Goal: Task Accomplishment & Management: Manage account settings

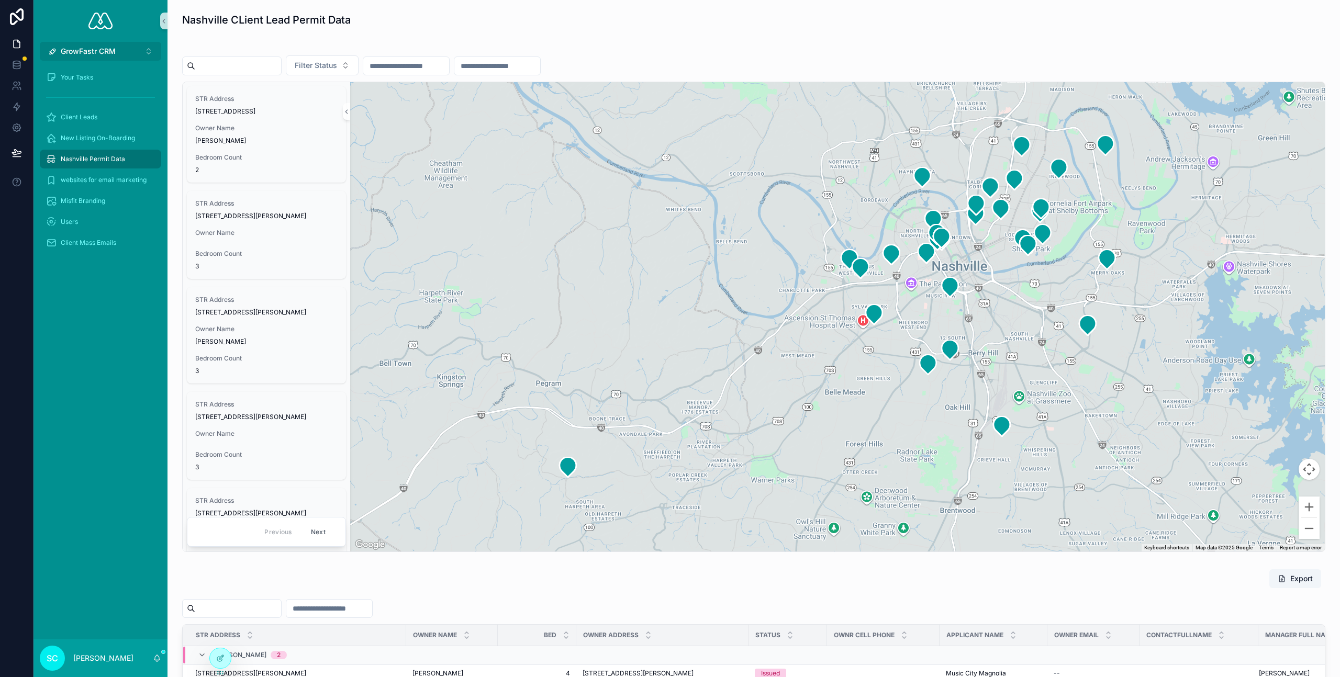
click at [110, 47] on span "GrowFastr CRM" at bounding box center [88, 51] width 55 height 10
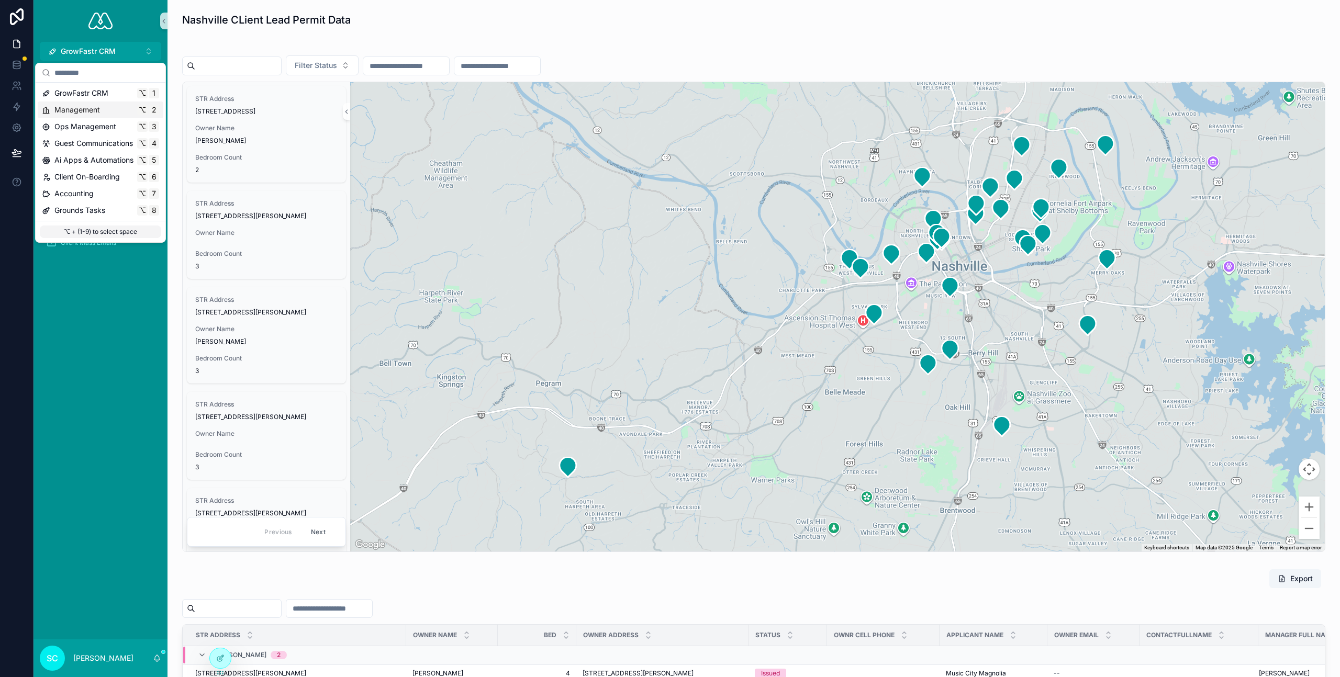
drag, startPoint x: 94, startPoint y: 109, endPoint x: 134, endPoint y: 116, distance: 40.4
click at [94, 109] on span "Management" at bounding box center [77, 110] width 46 height 10
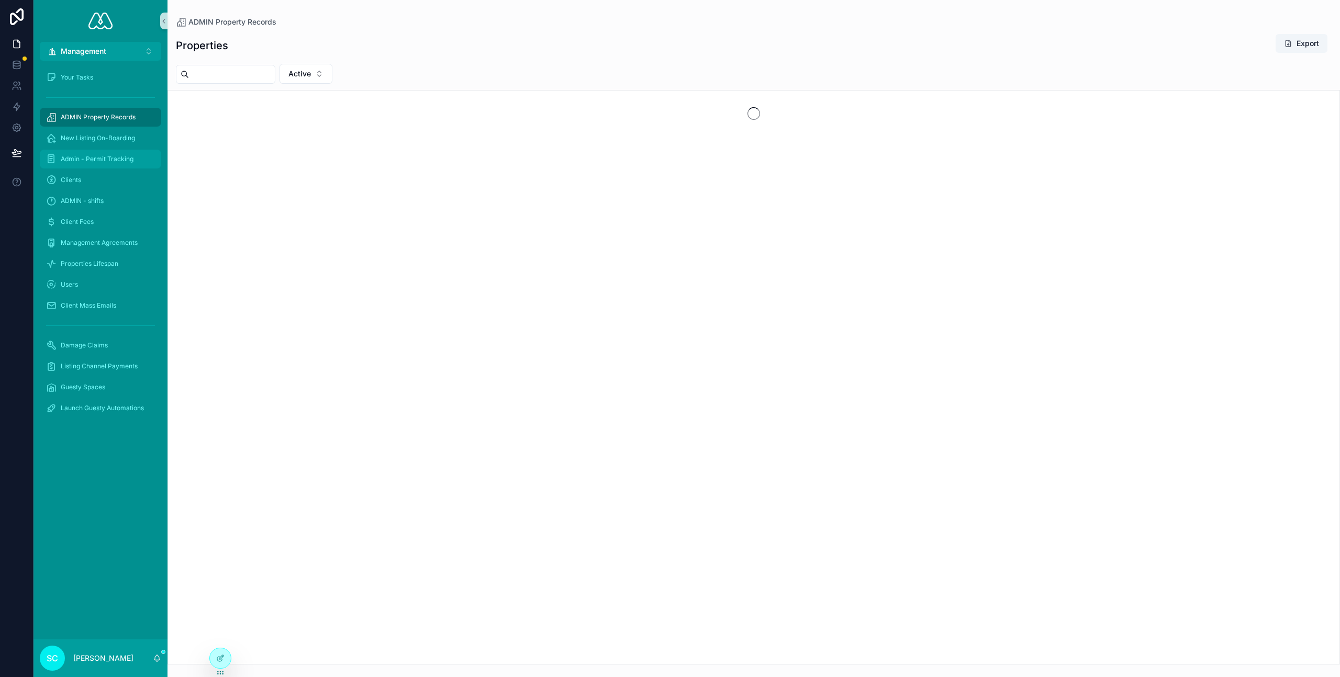
click at [113, 155] on span "Admin - Permit Tracking" at bounding box center [97, 159] width 73 height 8
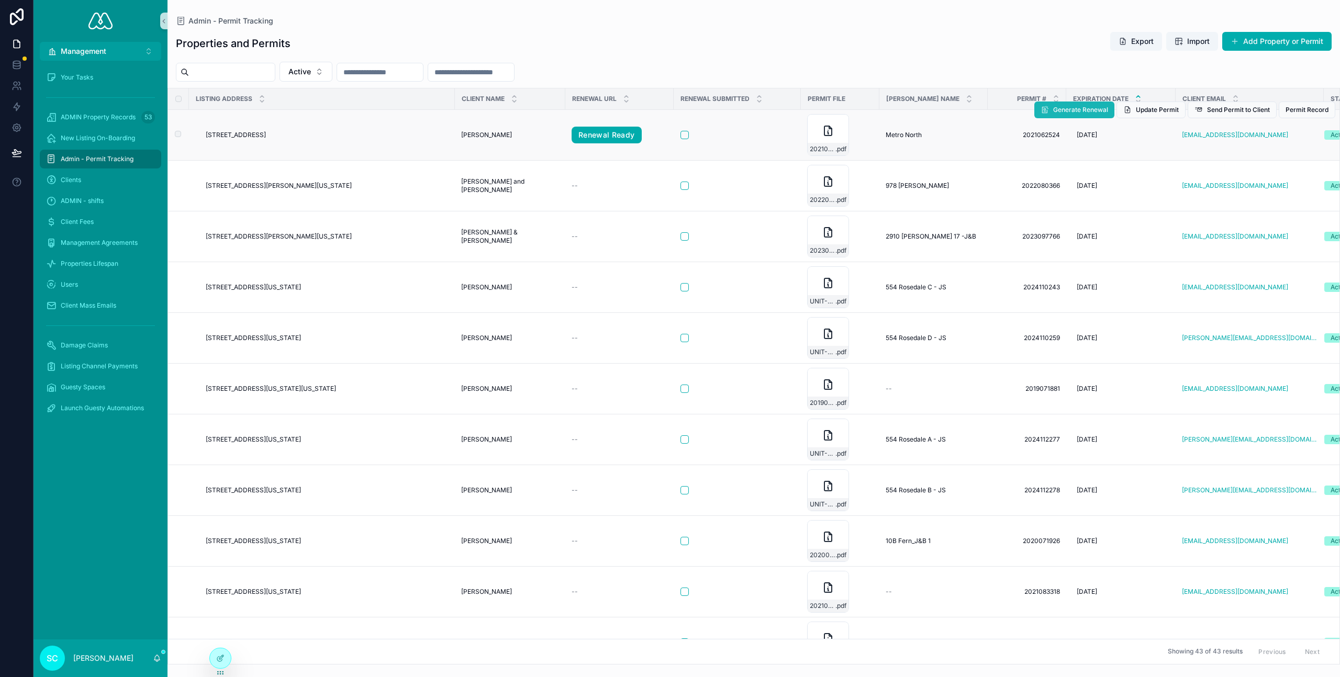
click at [1081, 110] on span "Generate Renewal" at bounding box center [1080, 110] width 55 height 8
click at [604, 134] on link "Renewal Ready" at bounding box center [606, 135] width 70 height 17
click at [220, 664] on div at bounding box center [220, 658] width 21 height 20
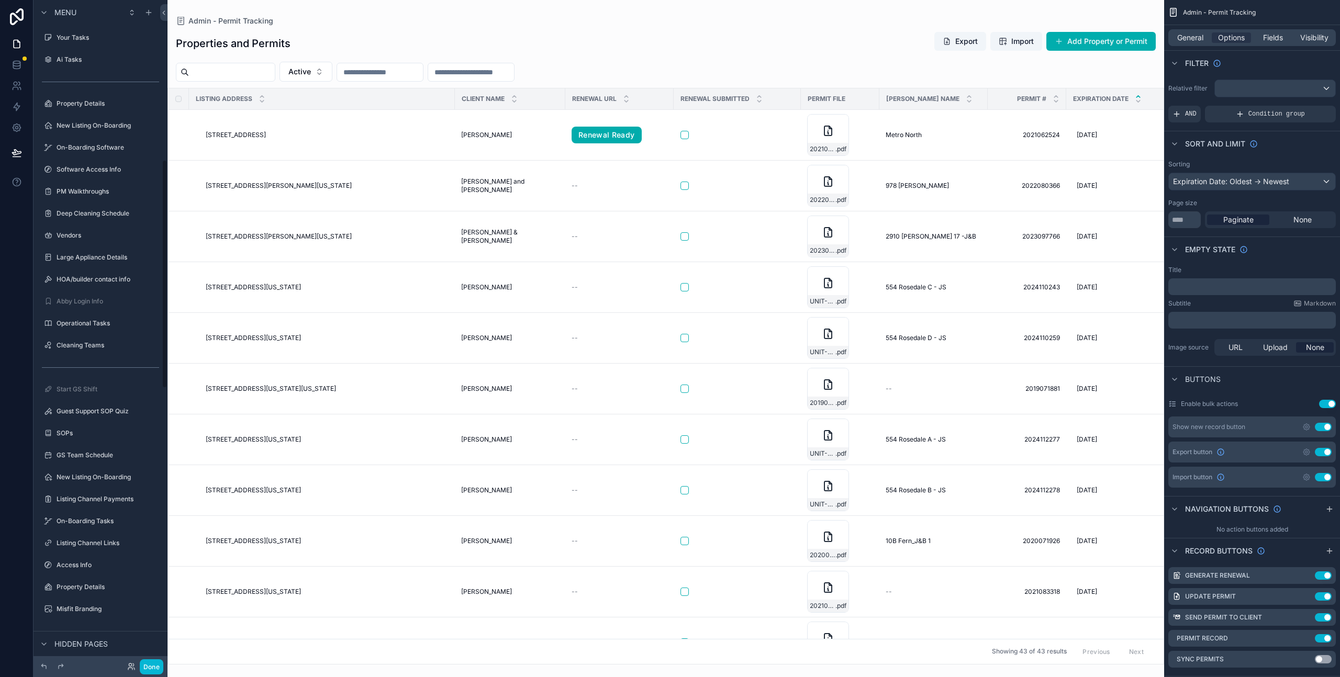
scroll to position [463, 0]
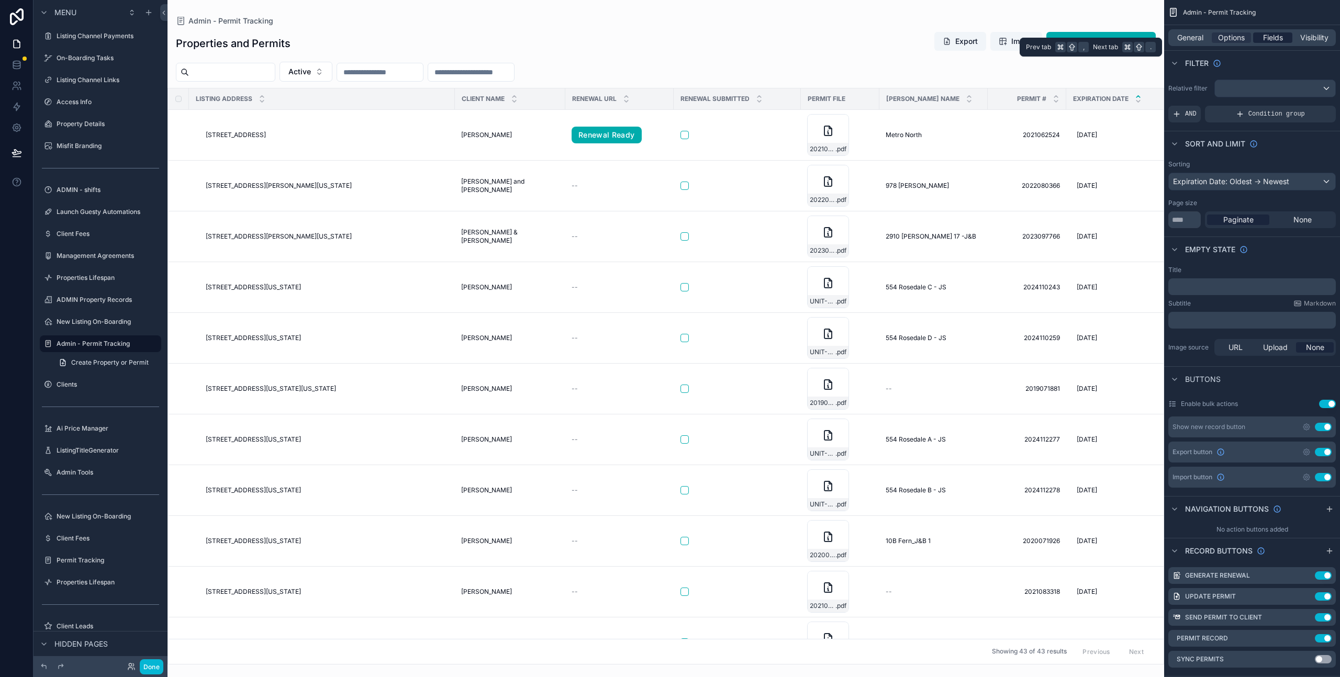
click at [1276, 37] on span "Fields" at bounding box center [1273, 37] width 20 height 10
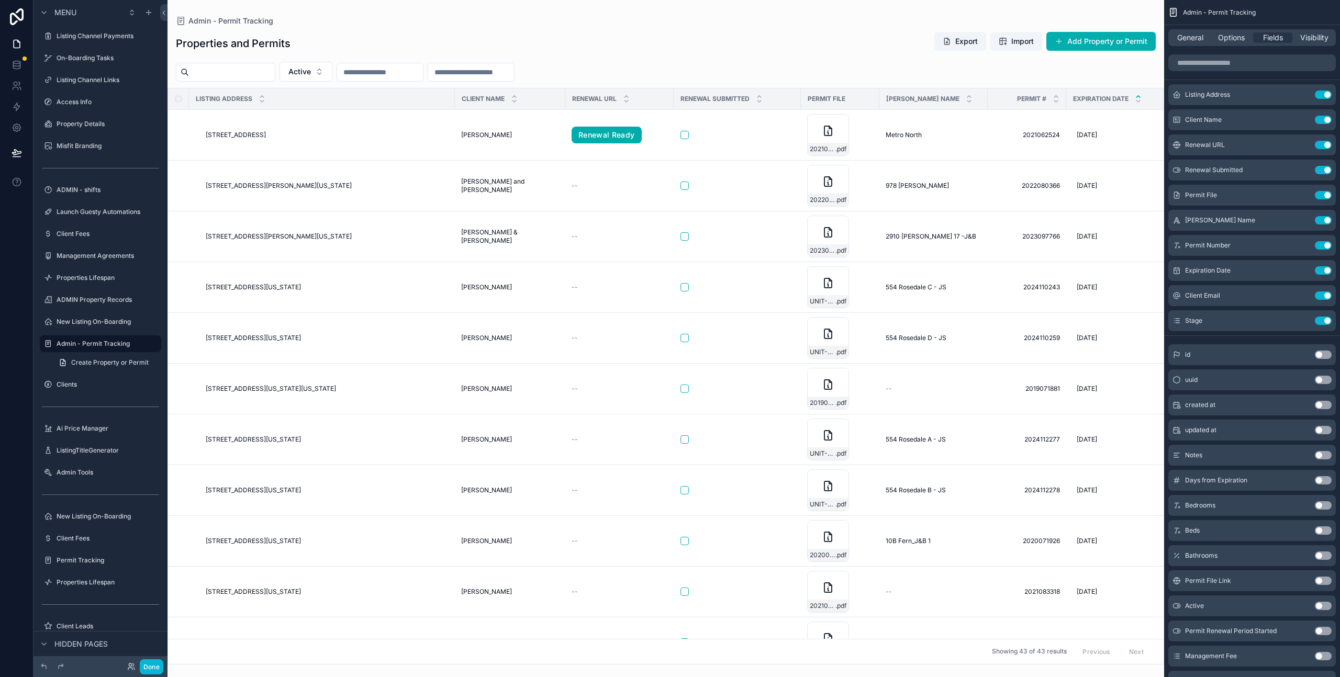
click at [1325, 429] on button "Use setting" at bounding box center [1322, 430] width 17 height 8
click at [152, 669] on button "Done" at bounding box center [152, 666] width 24 height 15
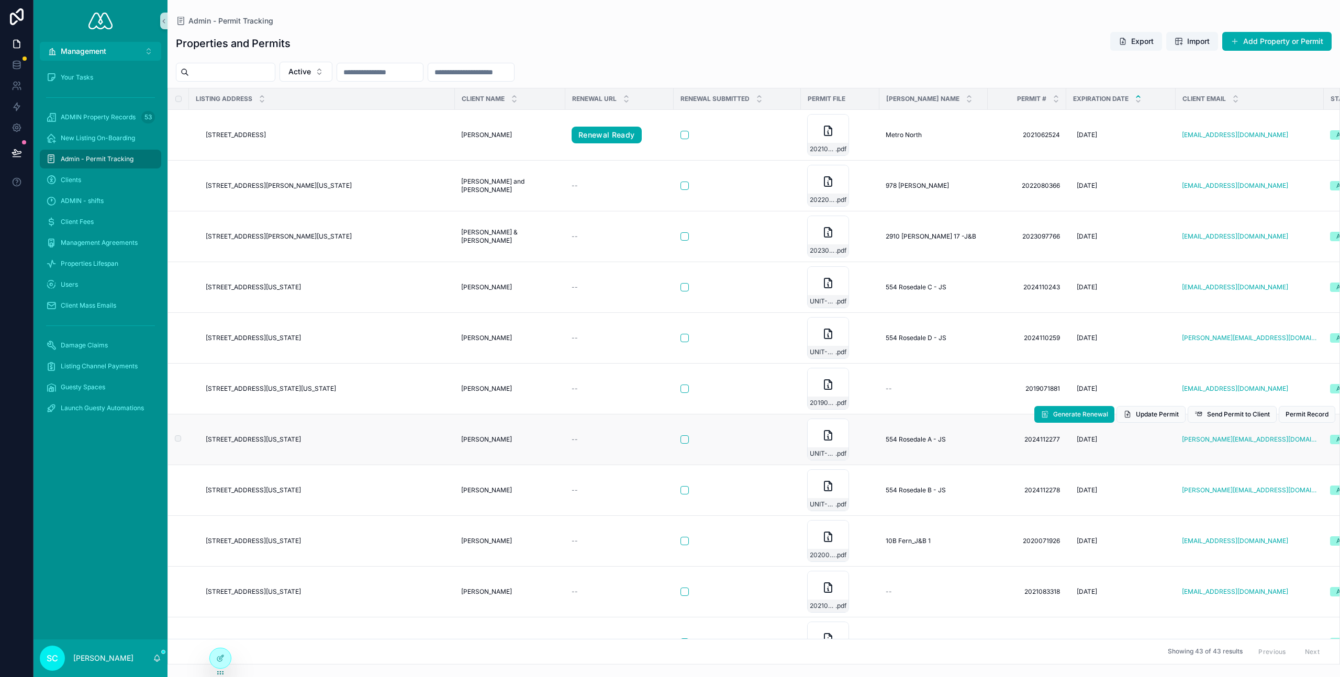
scroll to position [0, 142]
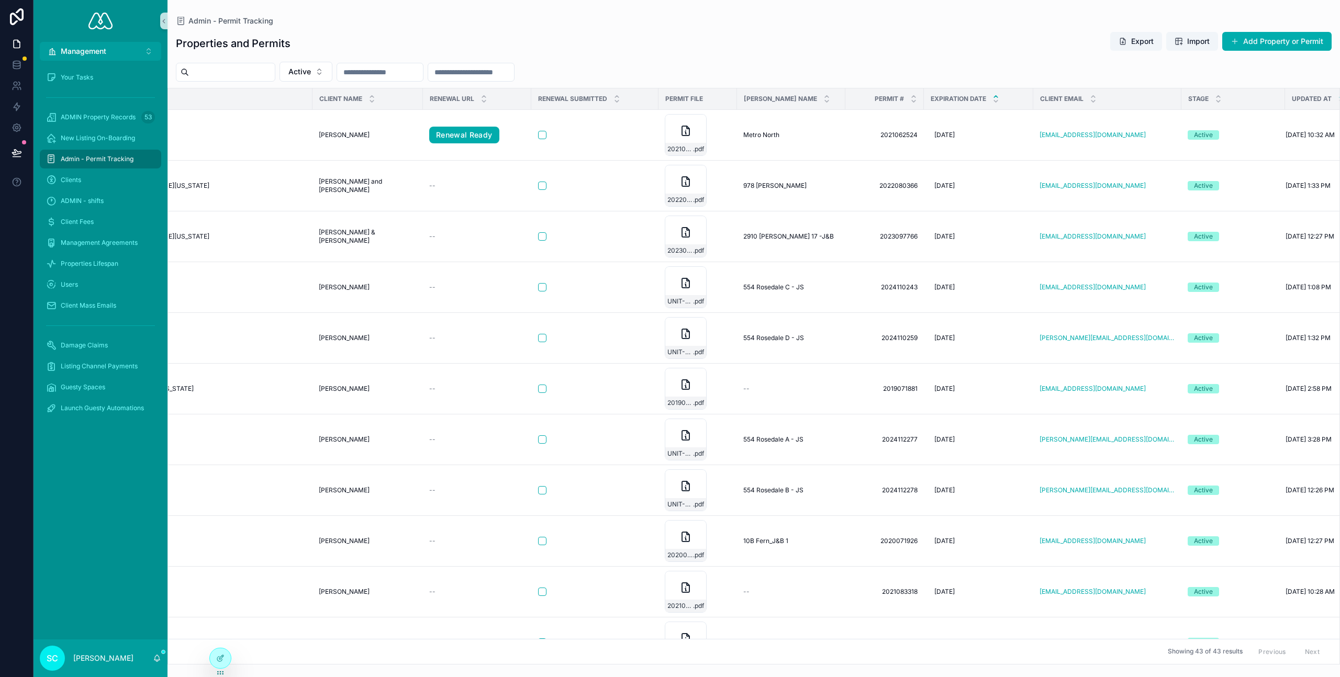
click at [1339, 97] on icon "scrollable content" at bounding box center [1341, 97] width 4 height 2
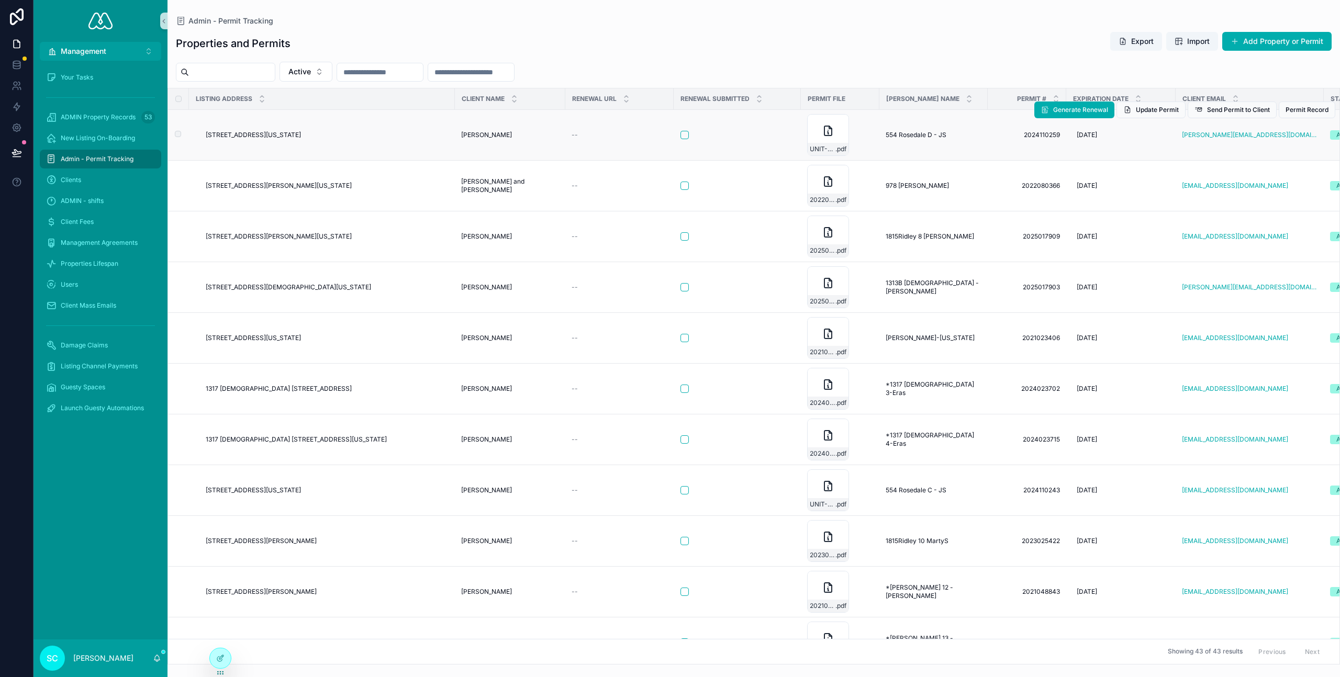
scroll to position [0, 142]
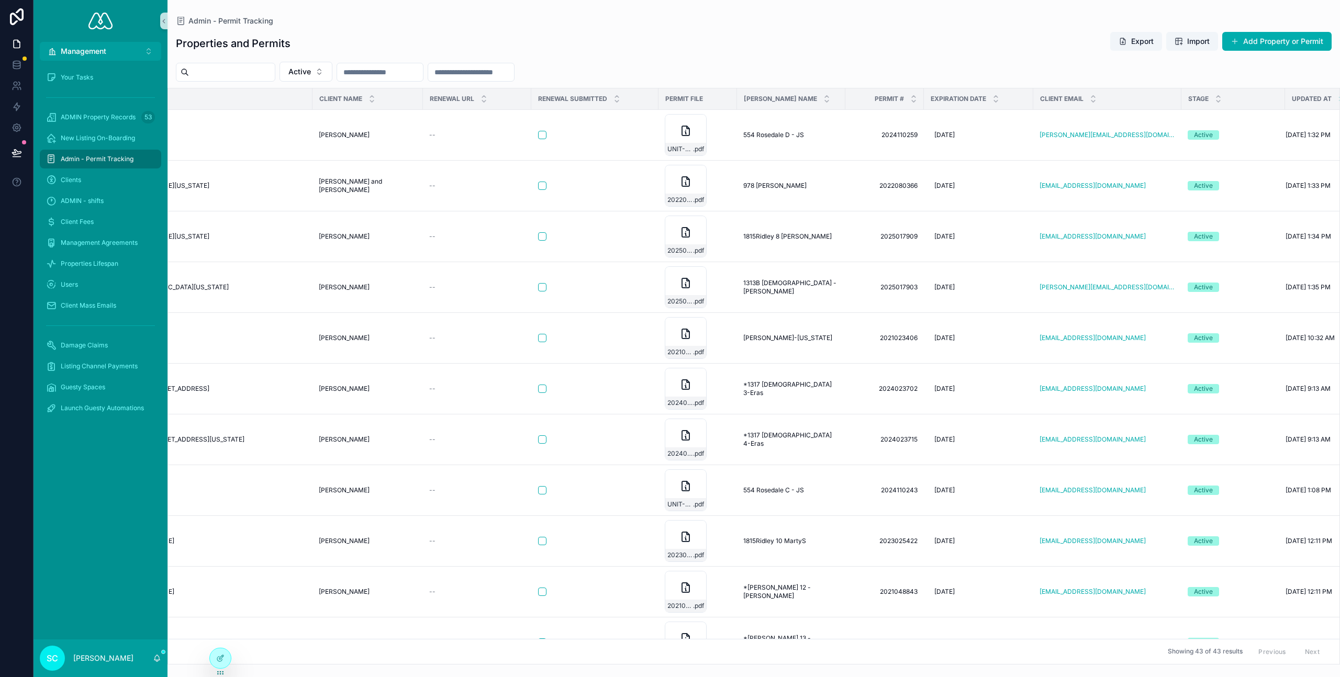
click at [1339, 100] on icon "scrollable content" at bounding box center [1341, 101] width 4 height 2
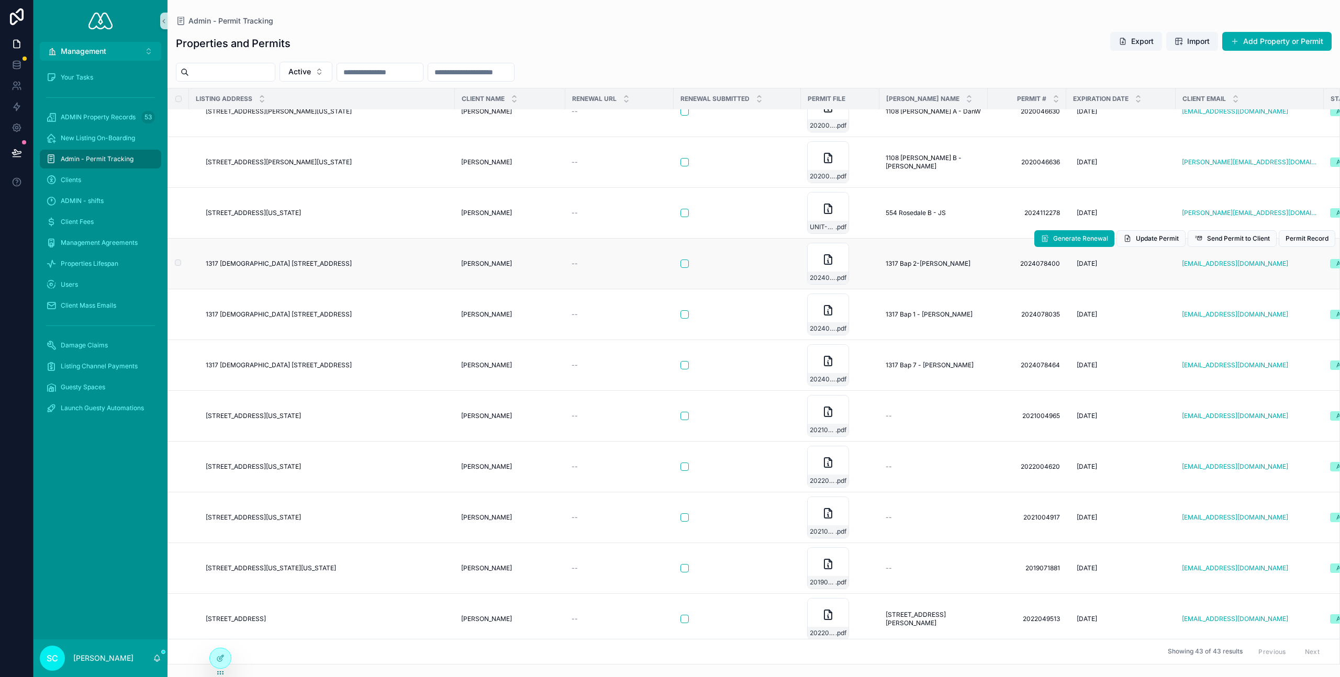
scroll to position [227, 142]
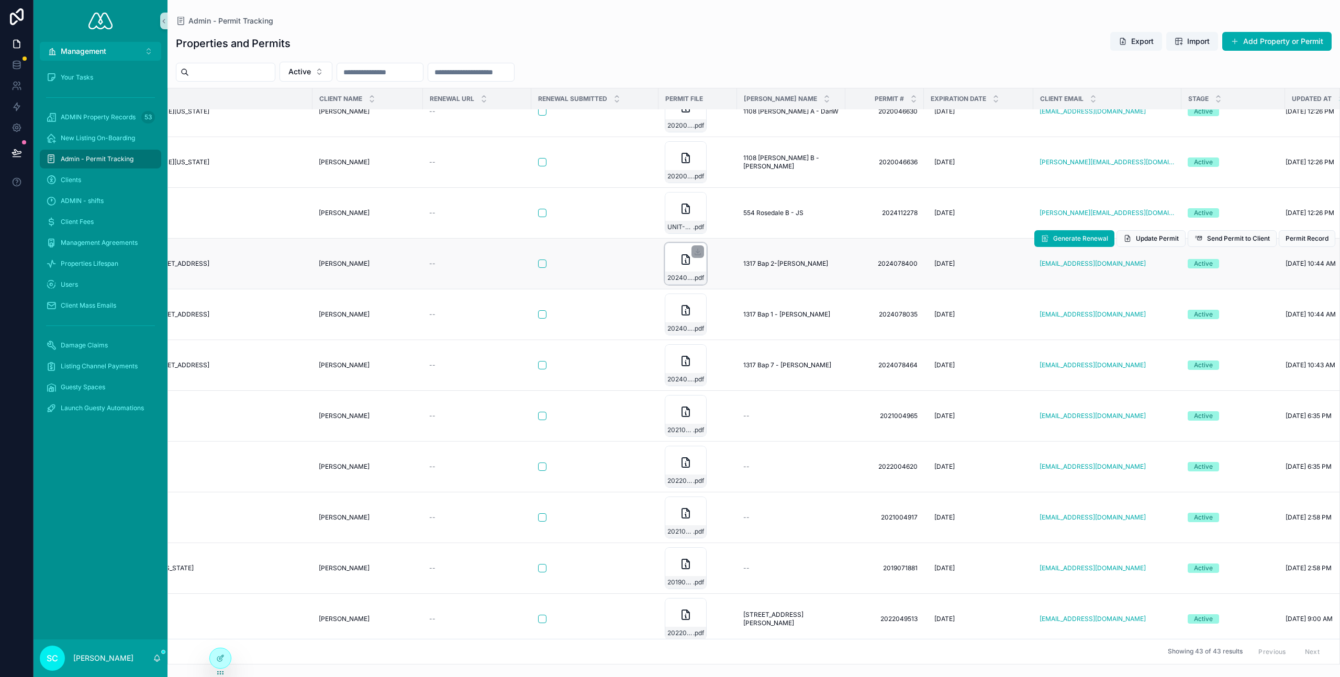
click at [679, 260] on icon "scrollable content" at bounding box center [685, 259] width 13 height 13
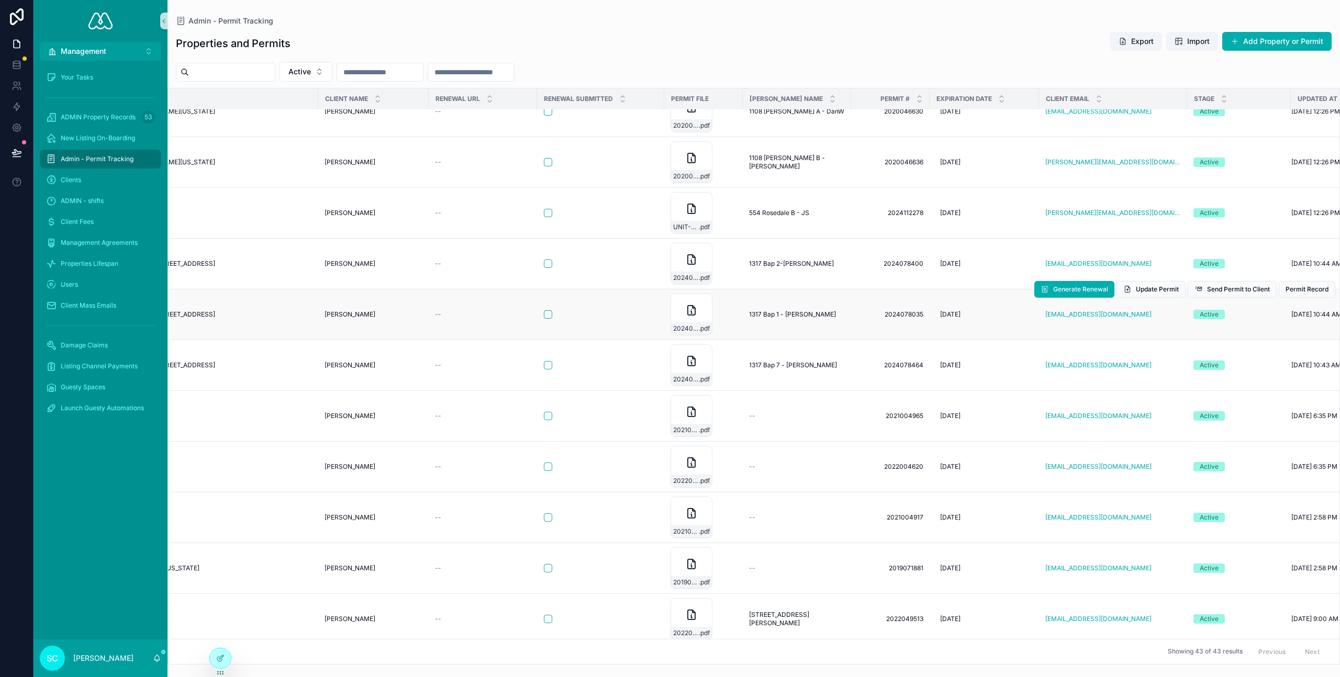
scroll to position [227, 137]
